Goal: Task Accomplishment & Management: Use online tool/utility

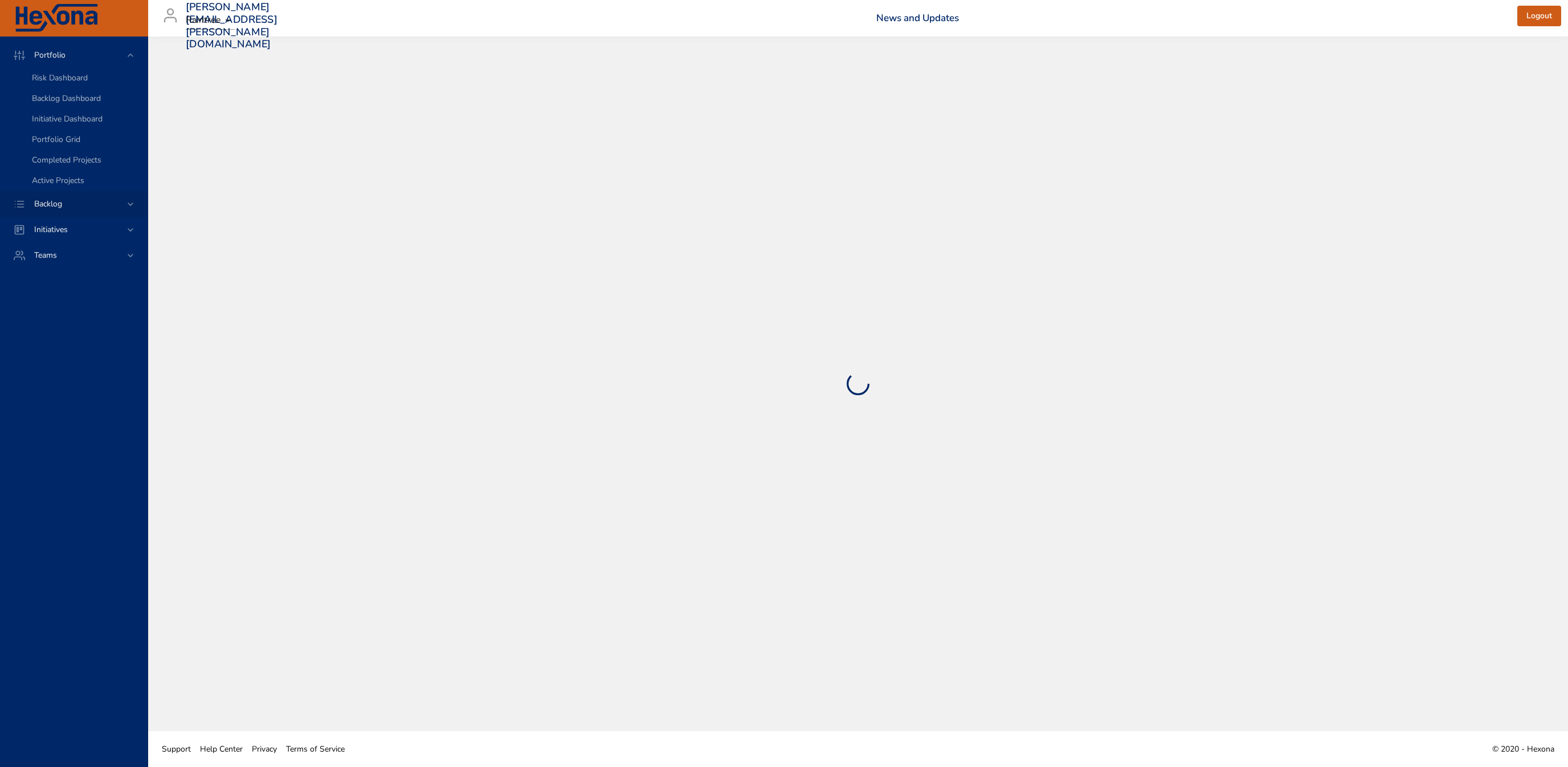
click at [88, 210] on div "Backlog" at bounding box center [75, 204] width 100 height 12
click at [100, 108] on div "Backlog Details" at bounding box center [85, 104] width 107 height 11
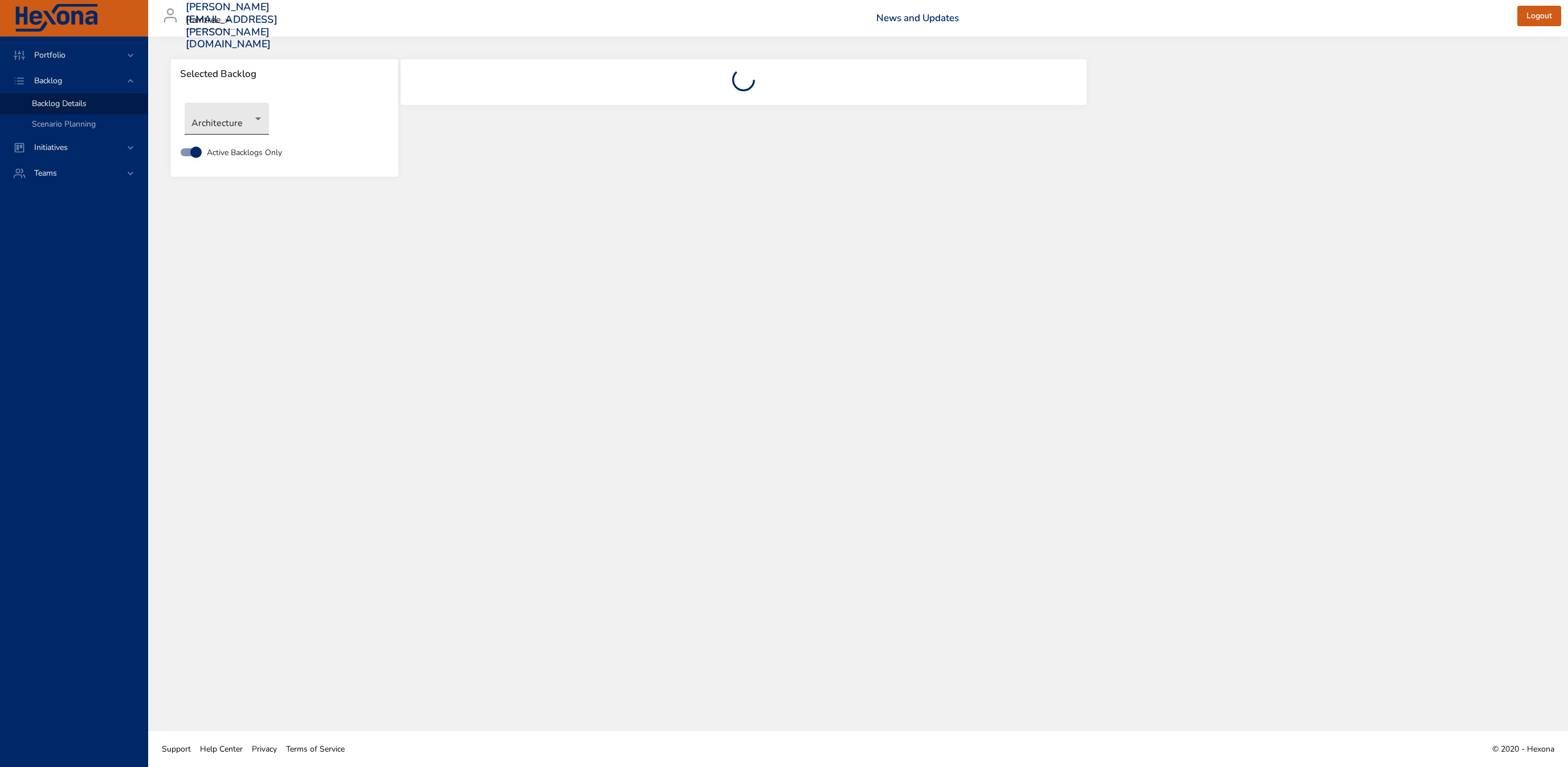
click at [229, 123] on body "Portfolio Backlog Backlog Details Scenario Planning Initiatives Teams [PERSON_N…" at bounding box center [784, 383] width 1568 height 767
click at [242, 249] on li "Interfaces and Interop" at bounding box center [243, 250] width 117 height 19
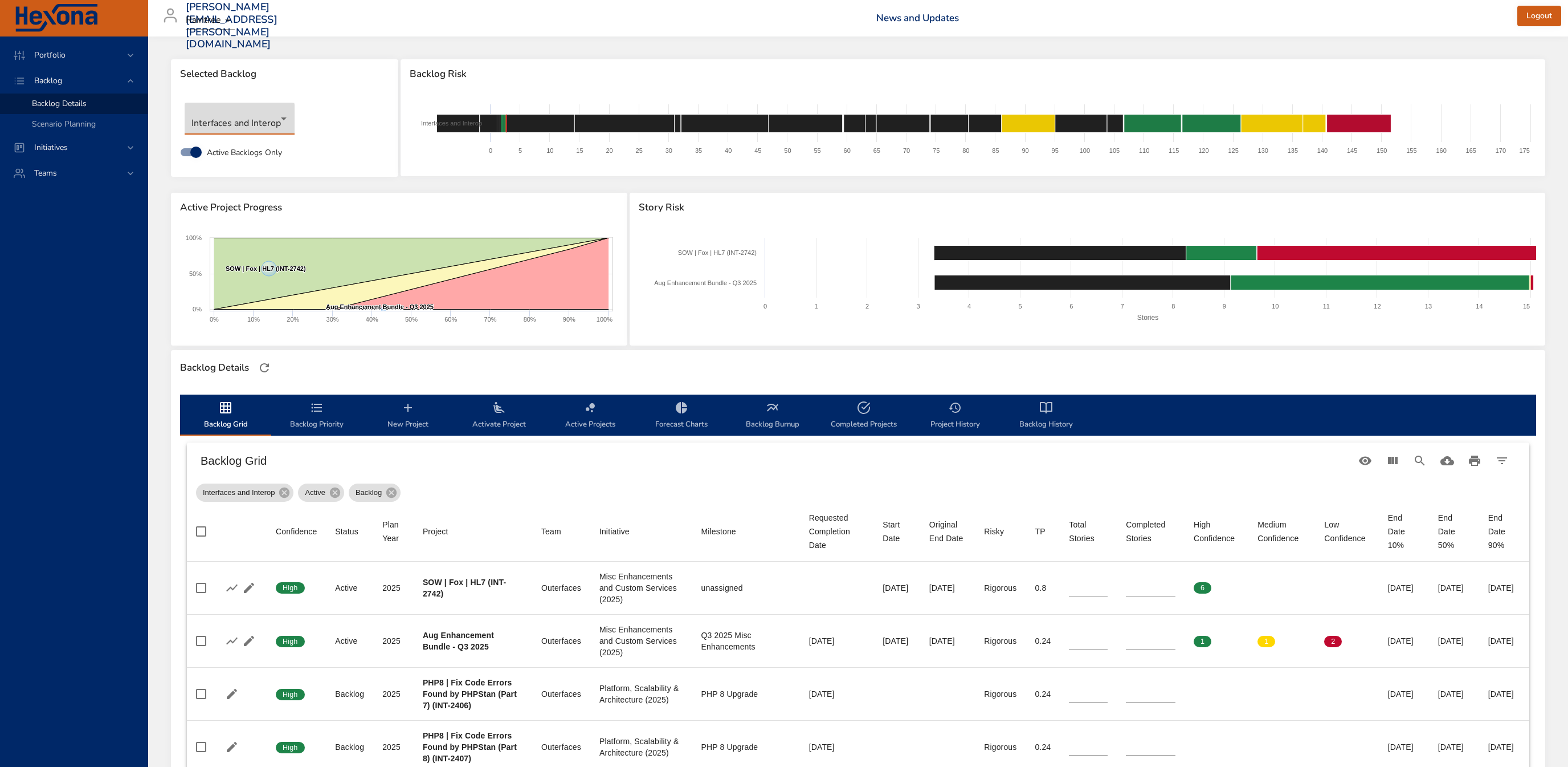
type input "**"
type input "*"
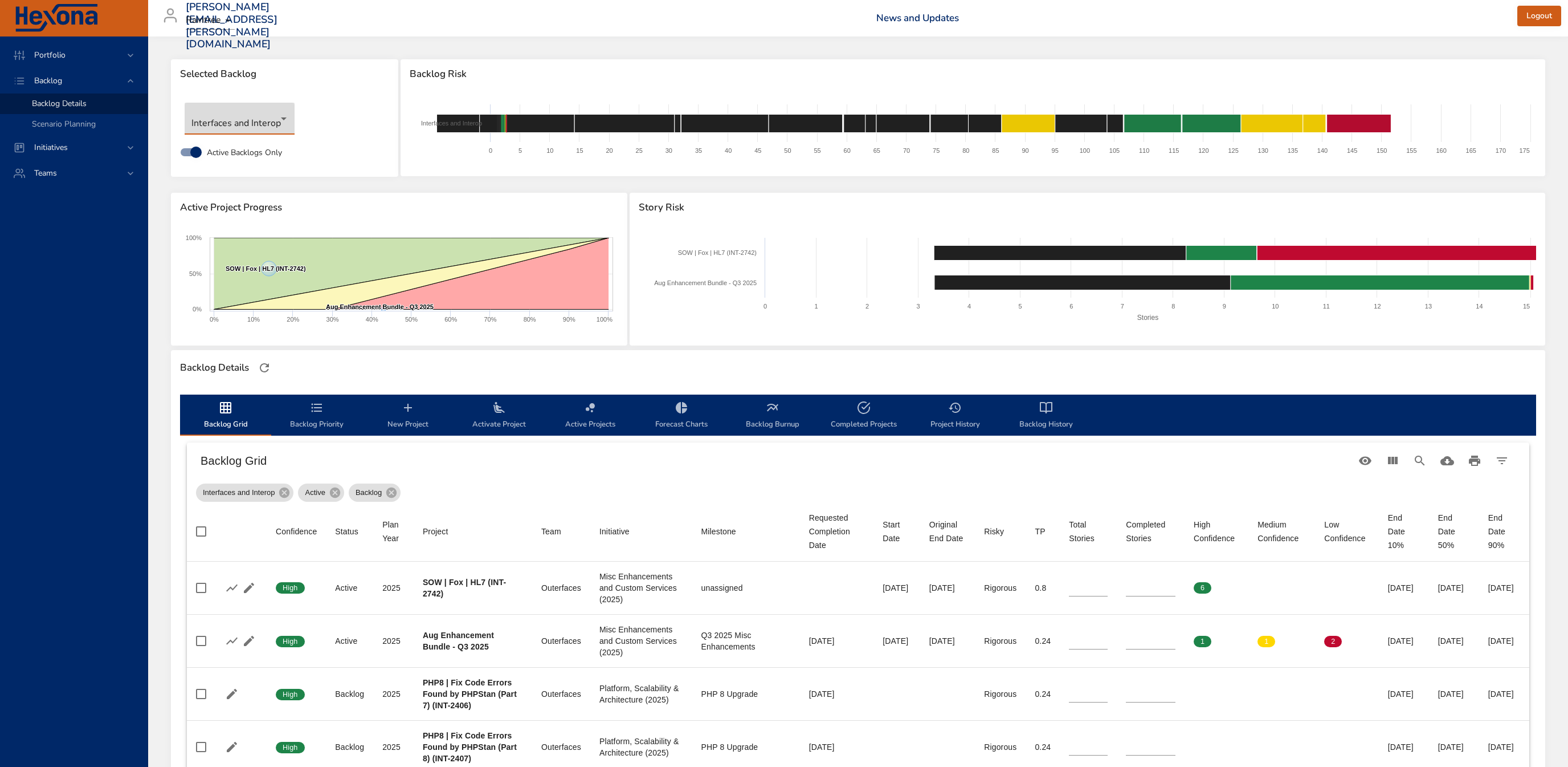
type input "*"
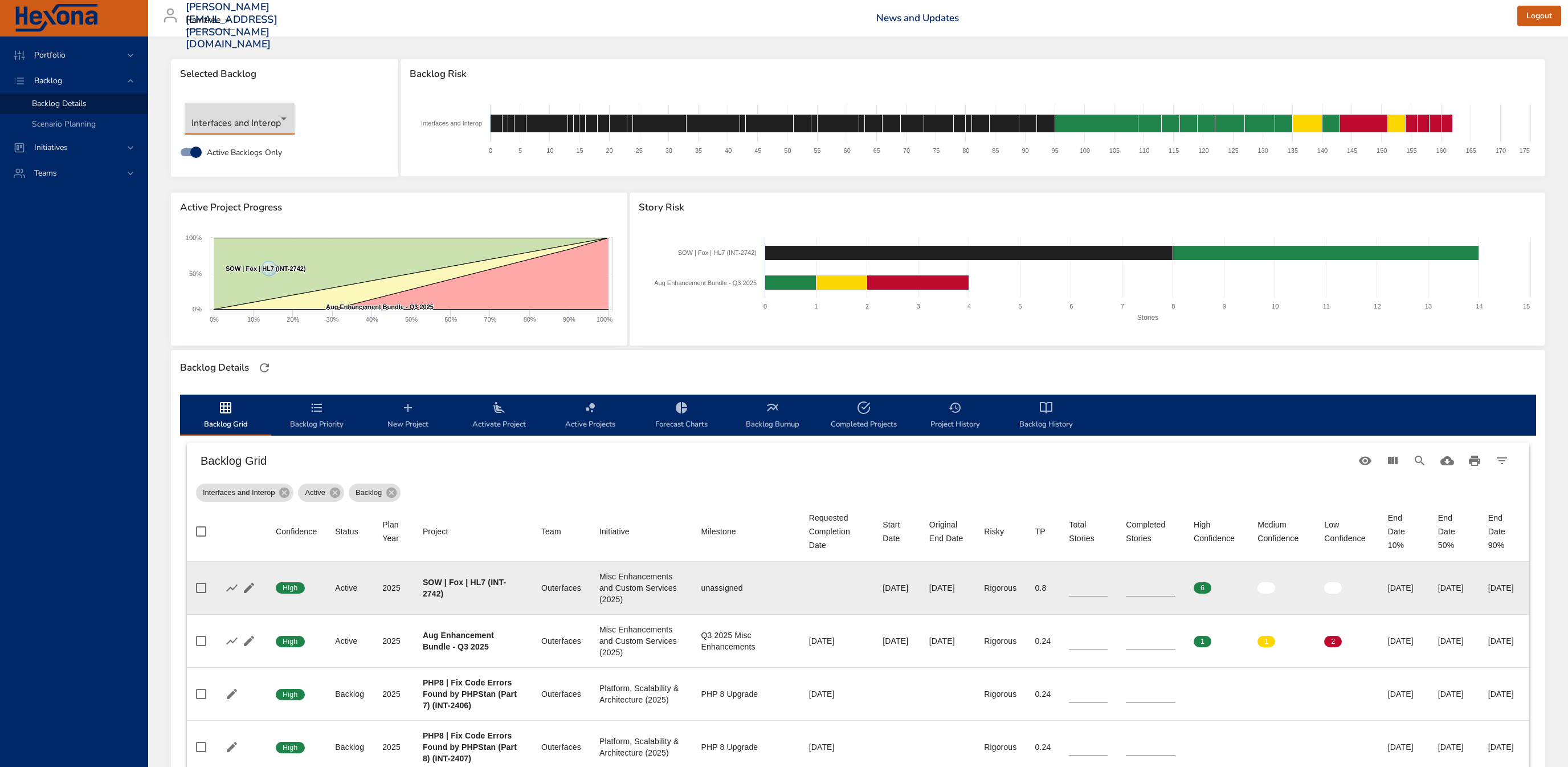
click at [1146, 587] on input "*" at bounding box center [1151, 588] width 50 height 17
type input "*"
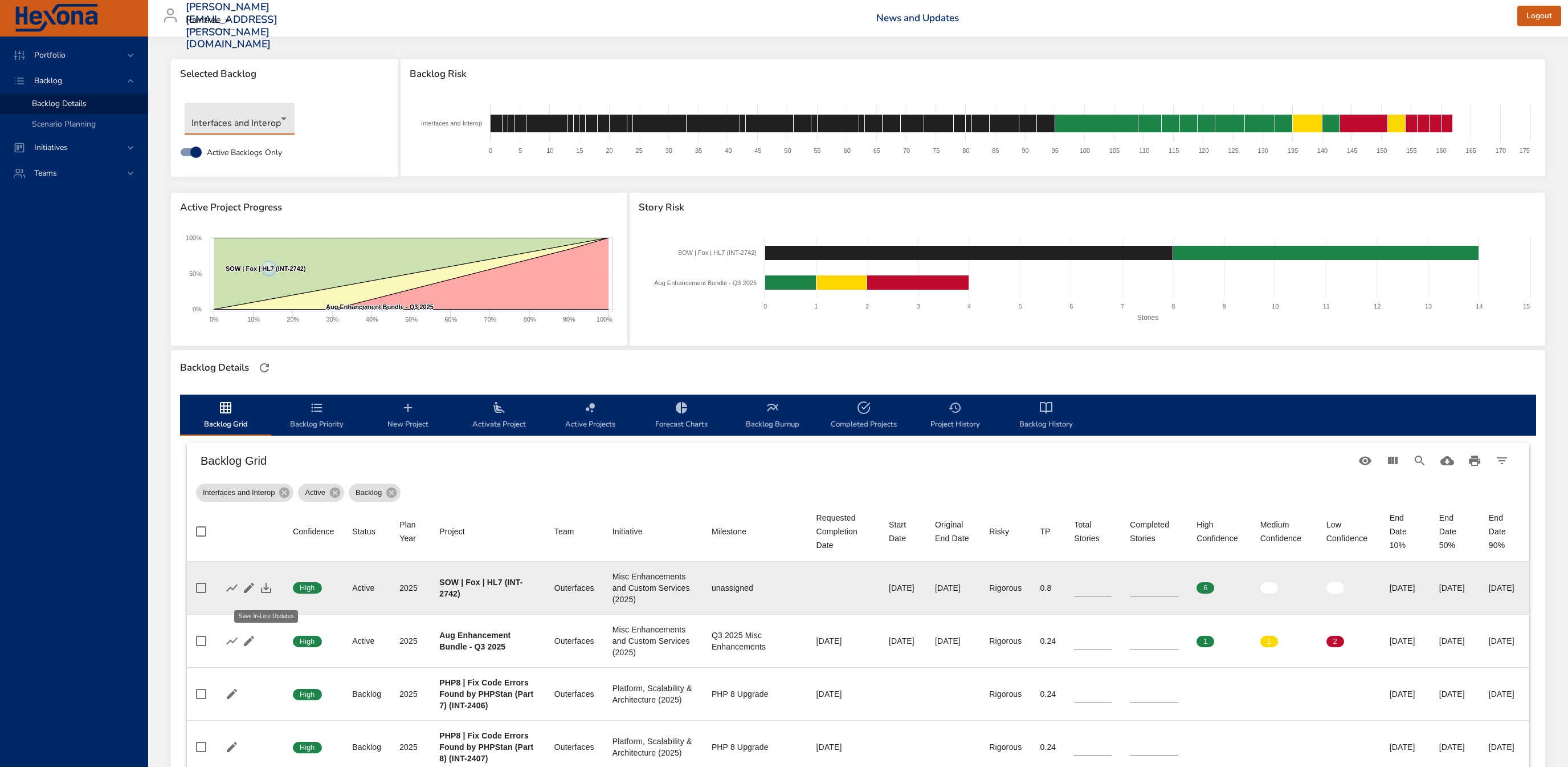
click at [269, 594] on icon "button" at bounding box center [265, 587] width 13 height 13
